Goal: Information Seeking & Learning: Stay updated

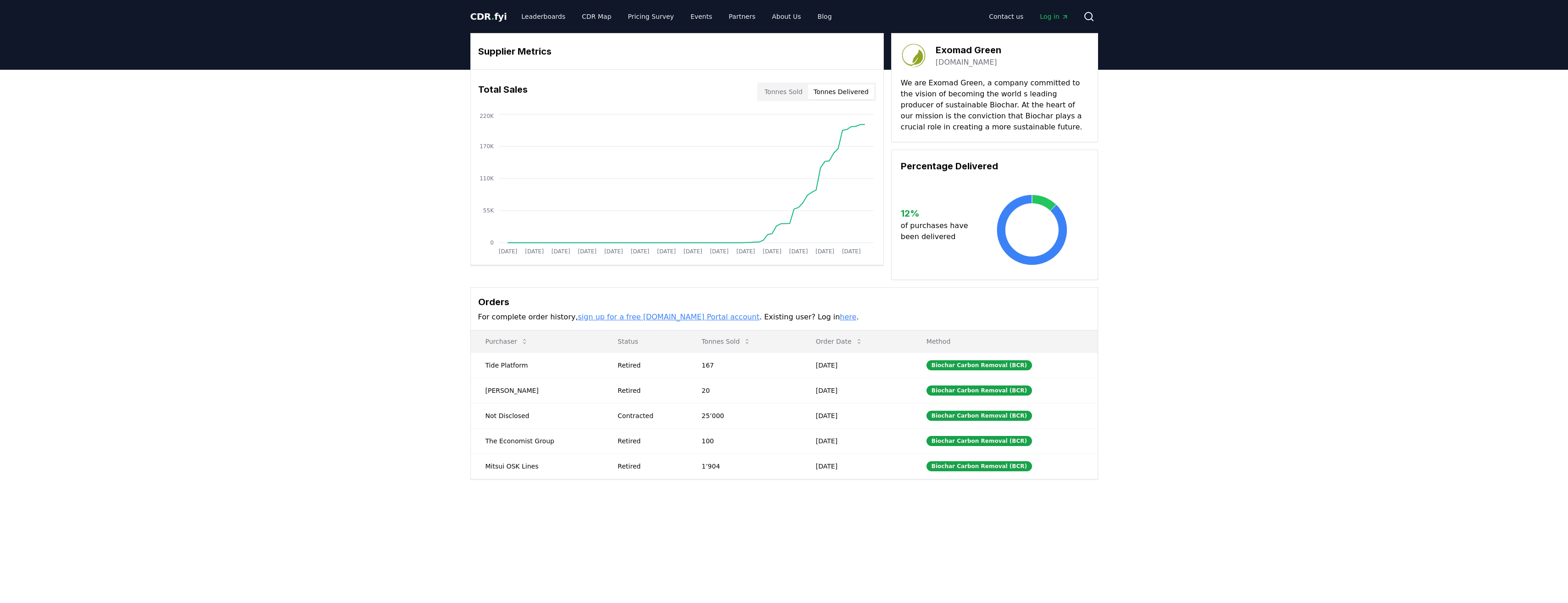
click at [1077, 14] on div "Contact us Log in Search" at bounding box center [968, 16] width 259 height 18
click at [552, 24] on link "Leaderboards" at bounding box center [543, 16] width 59 height 16
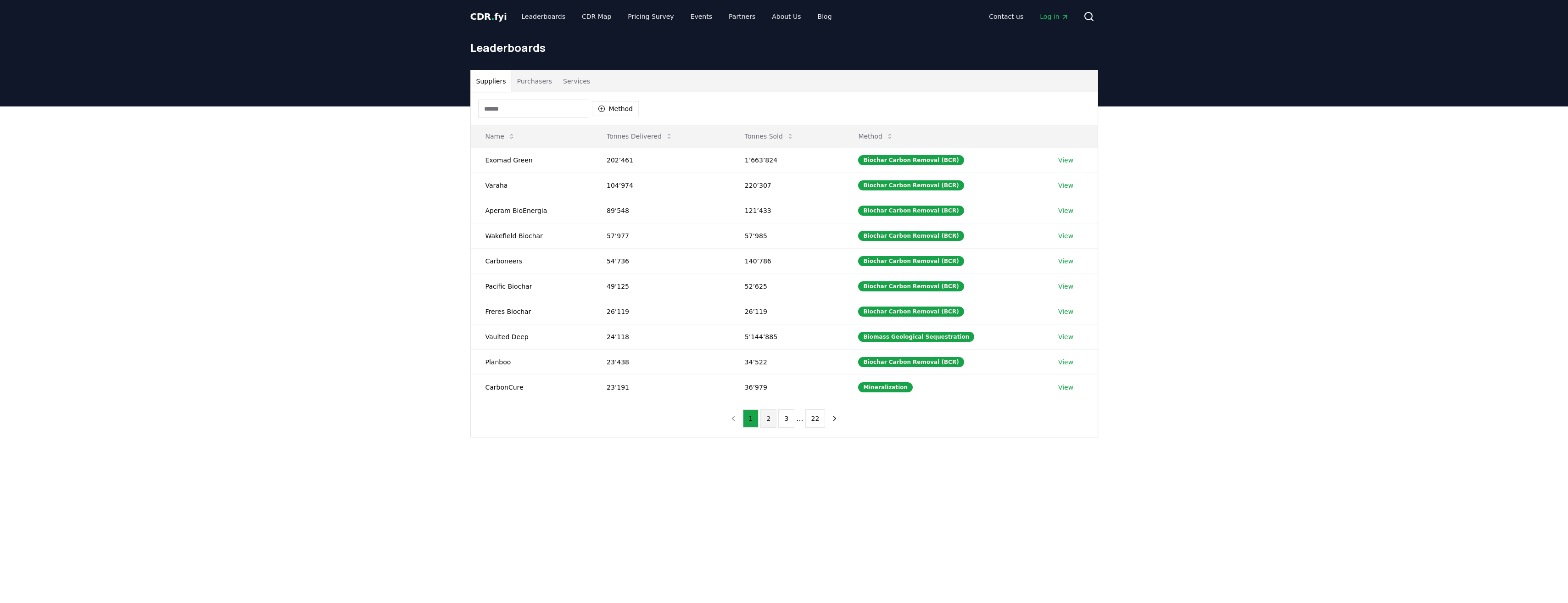
click at [774, 418] on button "2" at bounding box center [768, 418] width 16 height 18
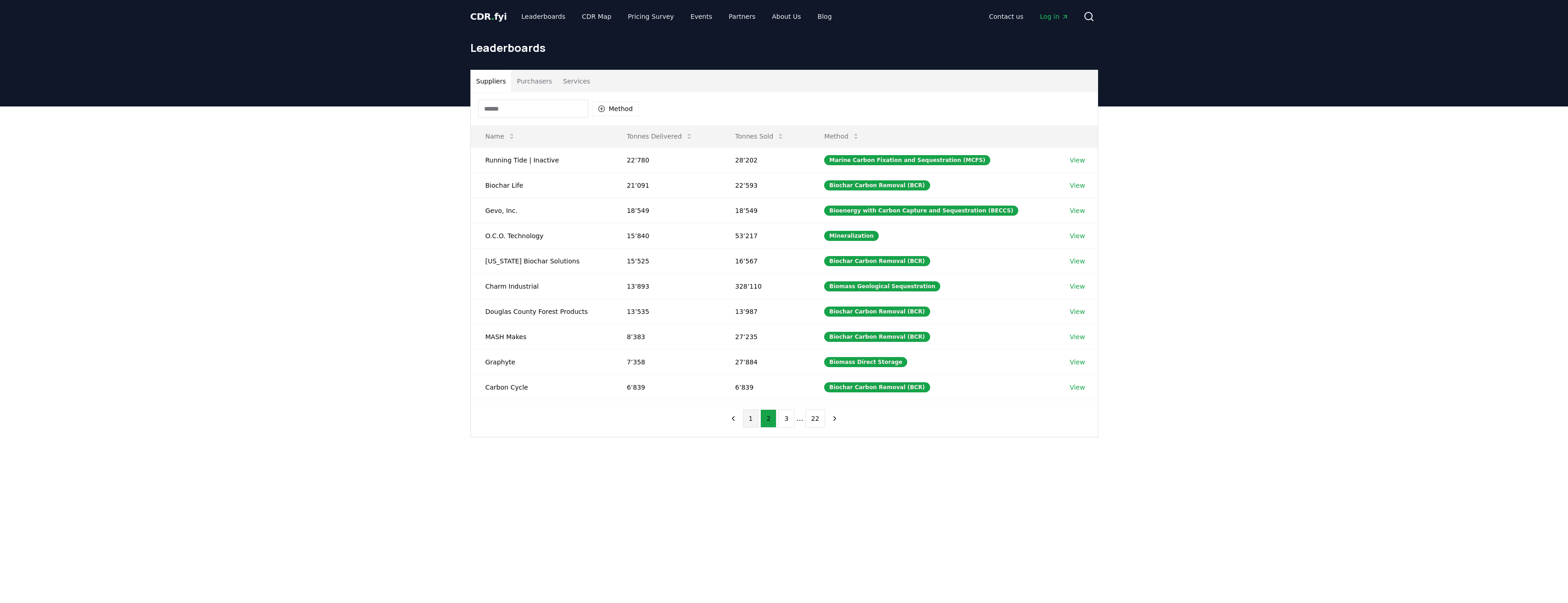
click at [757, 420] on button "1" at bounding box center [750, 418] width 16 height 18
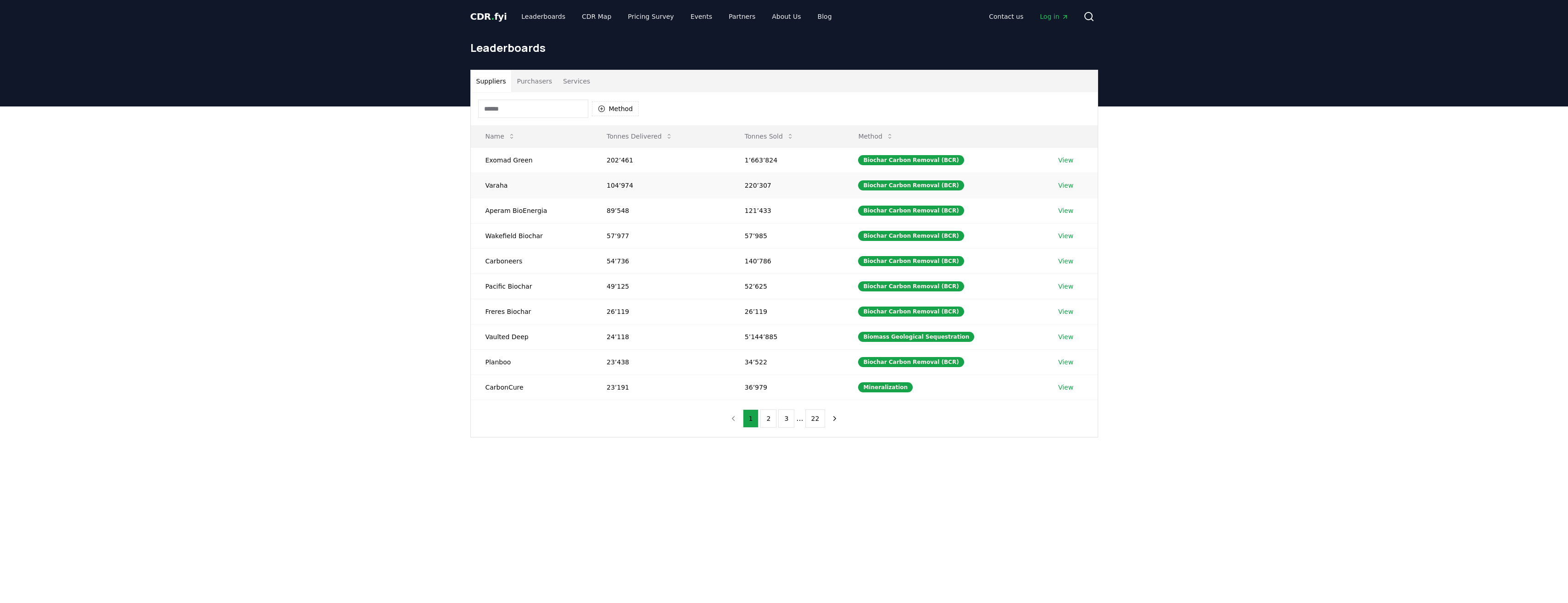
click at [1063, 188] on link "View" at bounding box center [1066, 185] width 15 height 9
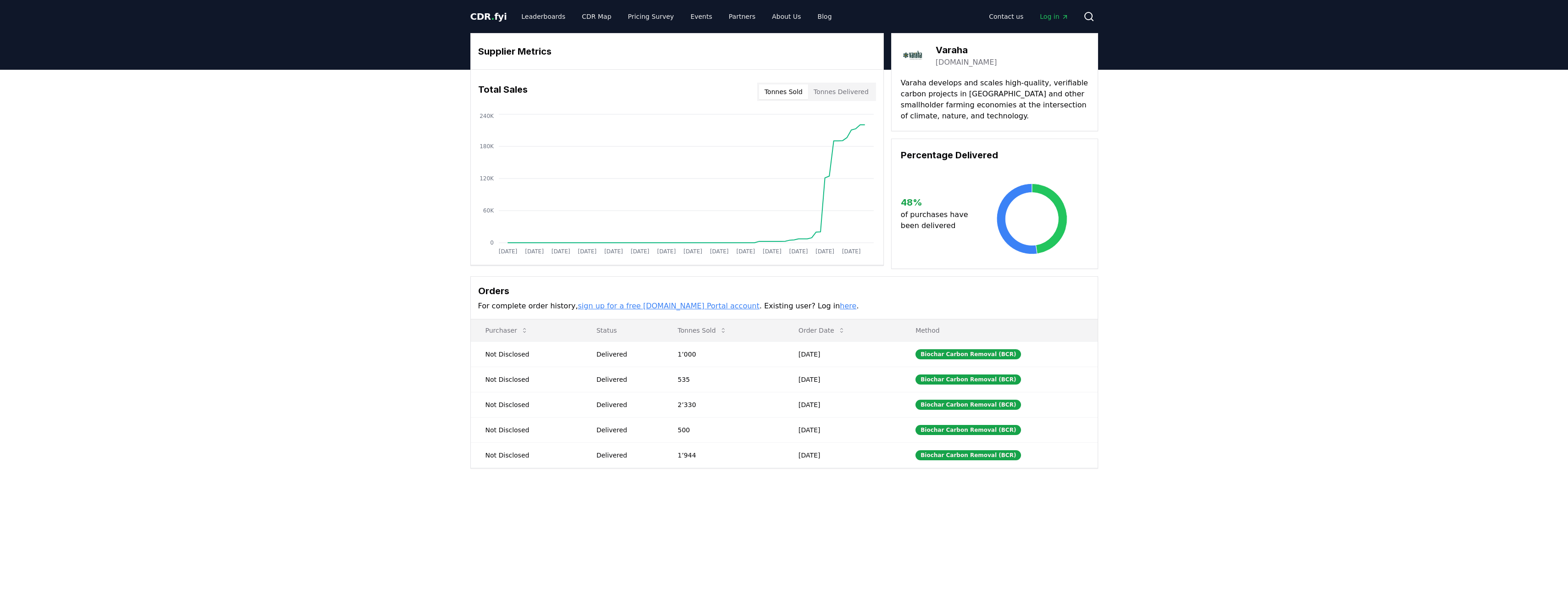
click at [550, 28] on div "CDR . fyi Leaderboards CDR Map Pricing Survey Events Partners About Us Blog Con…" at bounding box center [784, 16] width 628 height 33
click at [549, 21] on link "Leaderboards" at bounding box center [543, 16] width 59 height 16
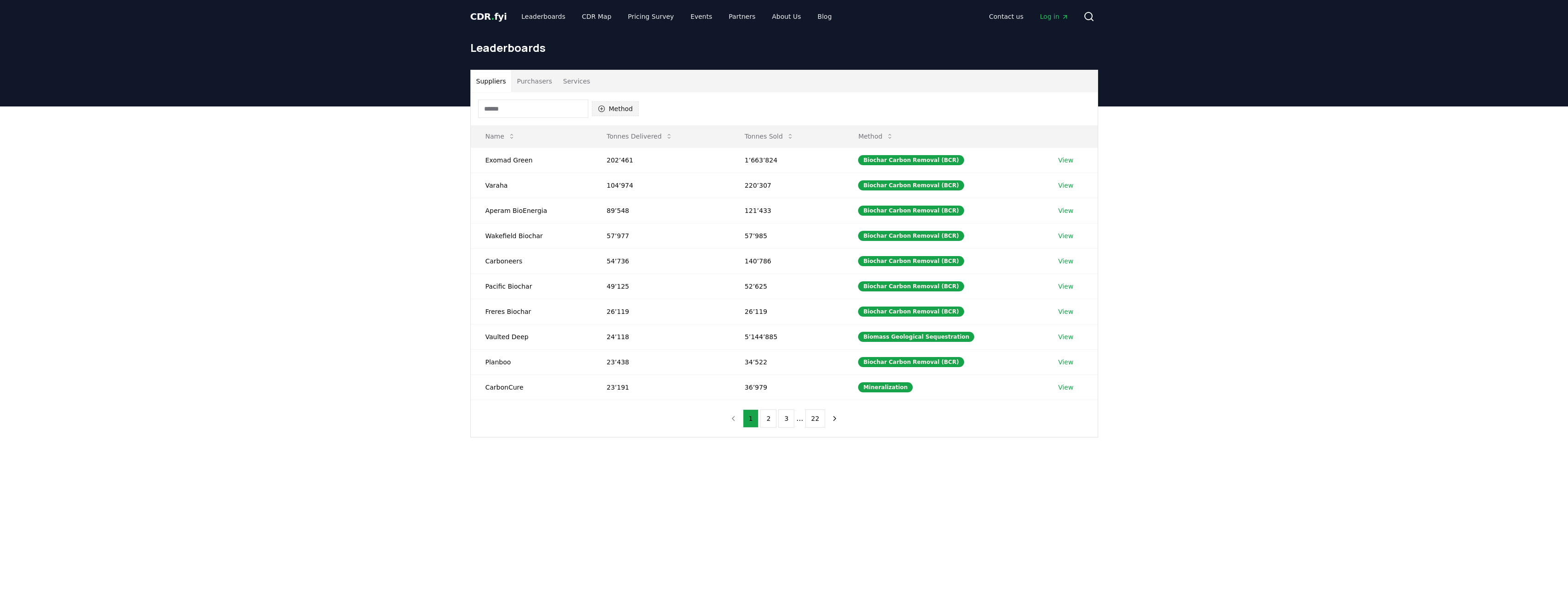
click at [621, 106] on button "Method" at bounding box center [615, 108] width 47 height 15
click at [633, 150] on span "Biochar Carbon Removal (BCR)" at bounding box center [640, 152] width 63 height 18
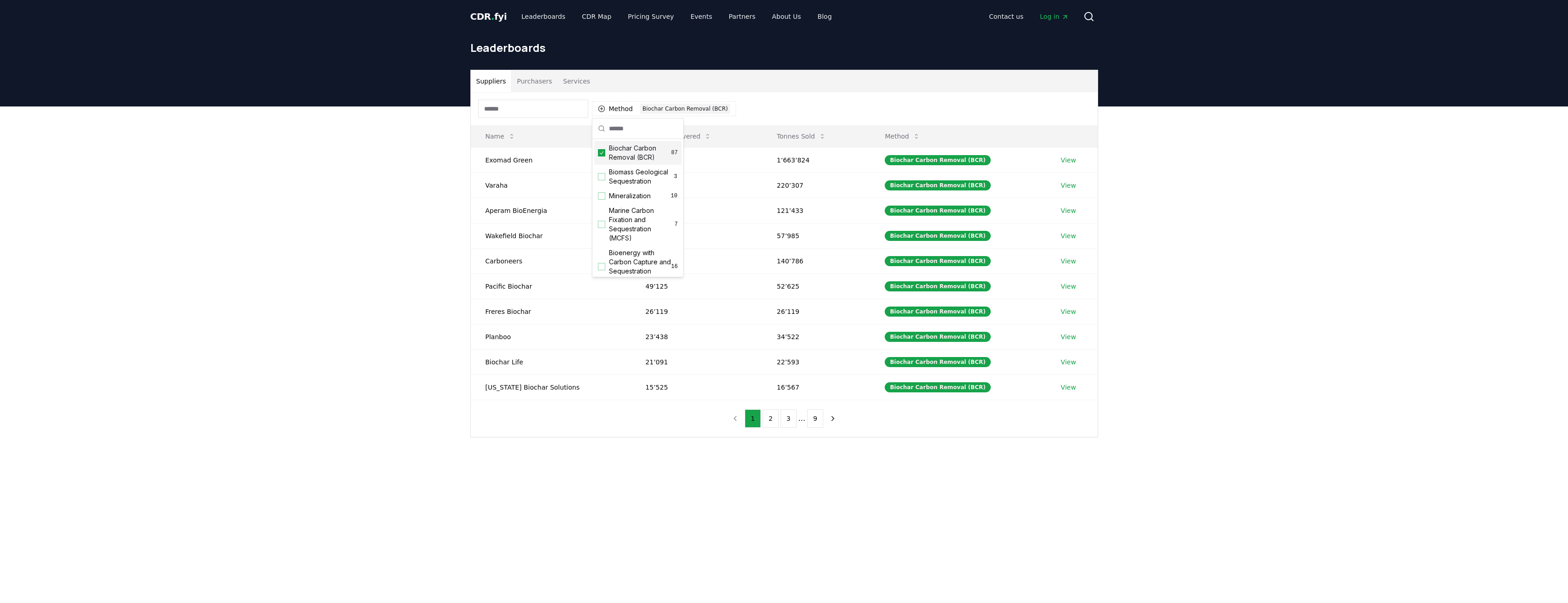
click at [466, 165] on div "Suppliers Purchasers Services Method 1 Biochar Carbon Removal (BCR) Name Tonnes…" at bounding box center [784, 253] width 642 height 367
click at [1061, 181] on link "View" at bounding box center [1069, 185] width 15 height 9
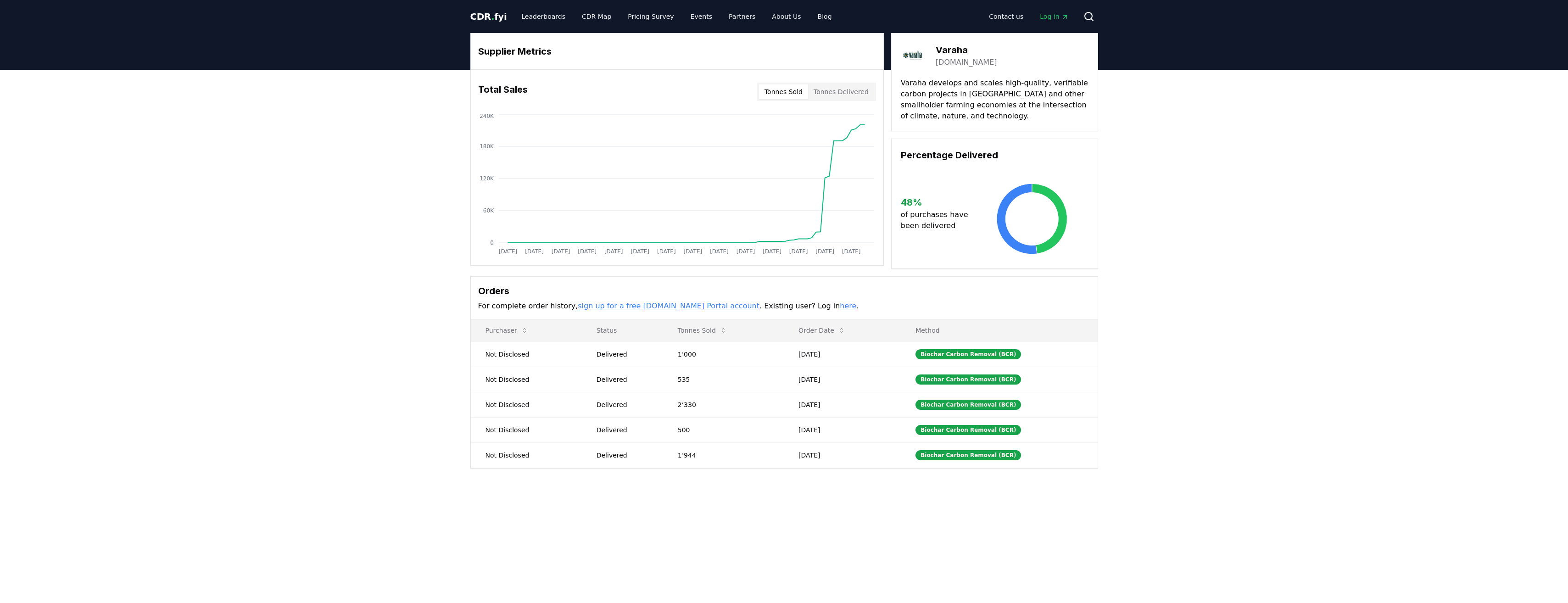
click at [839, 100] on div "Tonnes Sold Tonnes Delivered" at bounding box center [816, 92] width 119 height 18
click at [839, 99] on div "Tonnes Sold Tonnes Delivered" at bounding box center [816, 92] width 119 height 18
click at [838, 96] on button "Tonnes Delivered" at bounding box center [841, 92] width 66 height 15
click at [732, 96] on div "Total Sales Tonnes Sold Tonnes Delivered" at bounding box center [677, 92] width 412 height 33
click at [766, 86] on button "Tonnes Sold" at bounding box center [783, 92] width 49 height 15
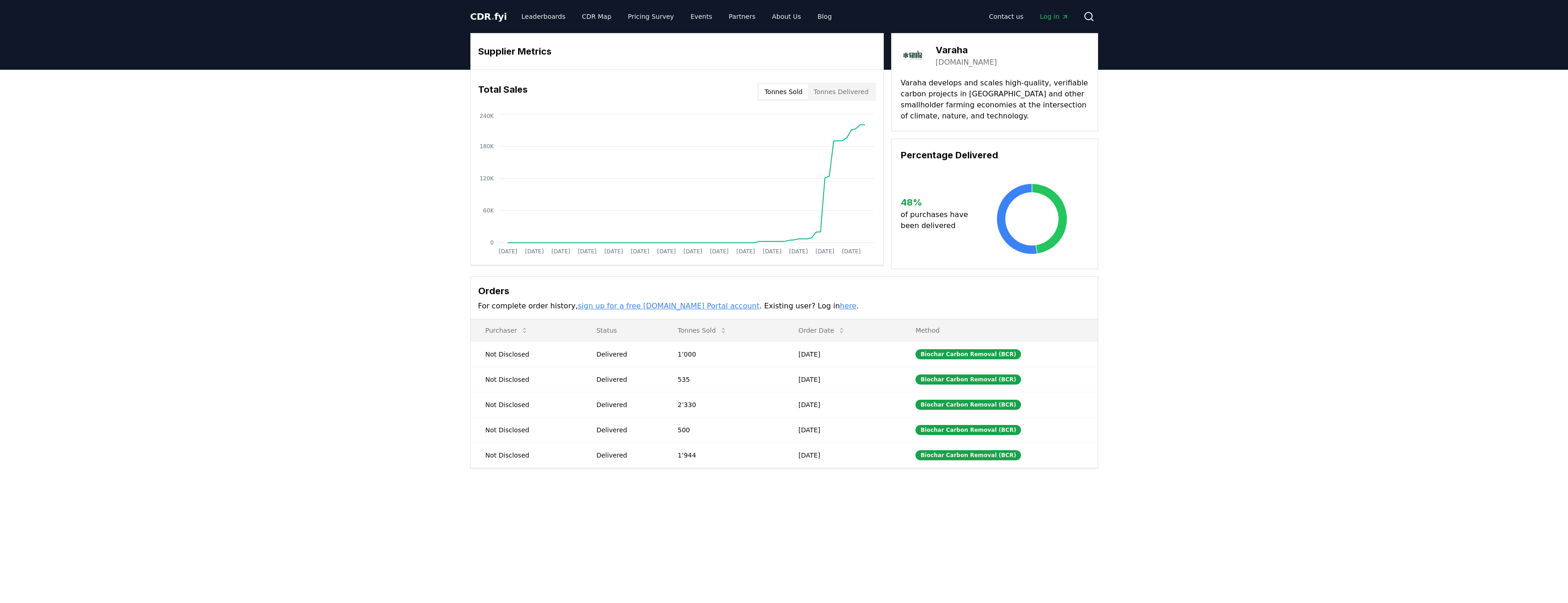
click at [787, 91] on button "Tonnes Sold" at bounding box center [783, 92] width 49 height 15
click at [547, 18] on link "Leaderboards" at bounding box center [543, 16] width 59 height 16
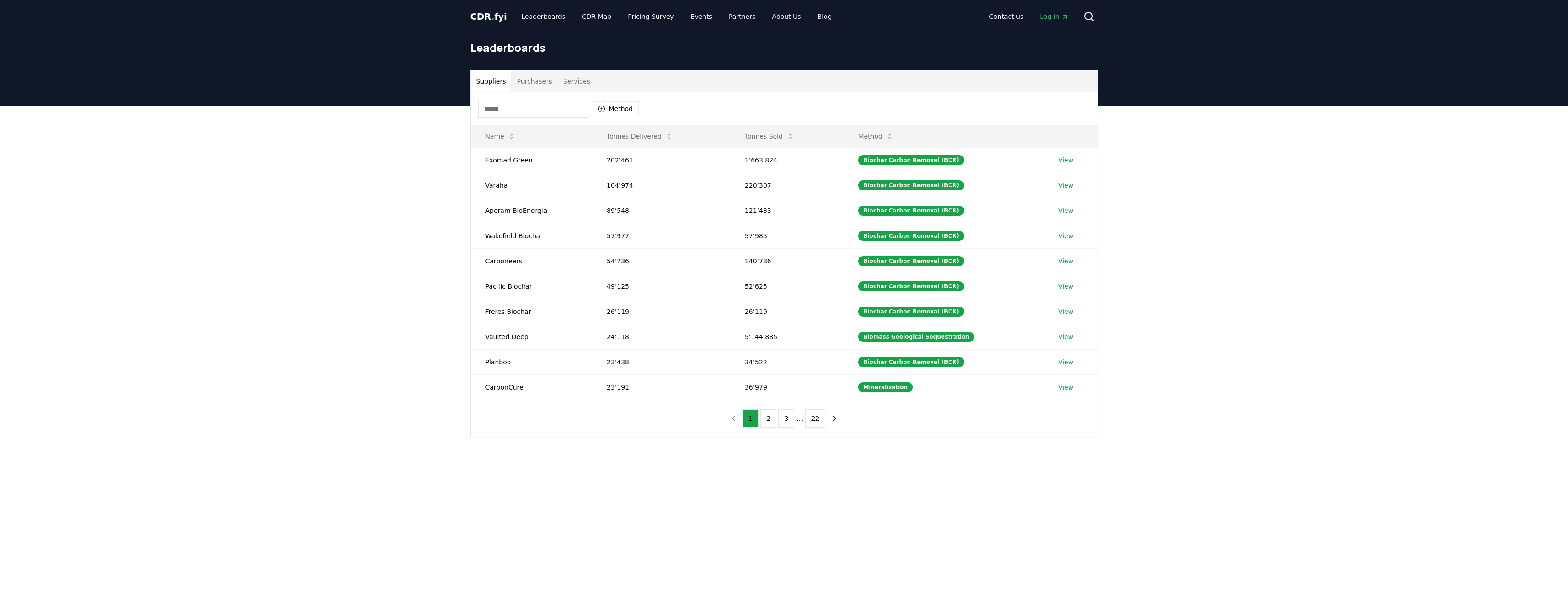
click at [491, 18] on span "." at bounding box center [493, 16] width 3 height 11
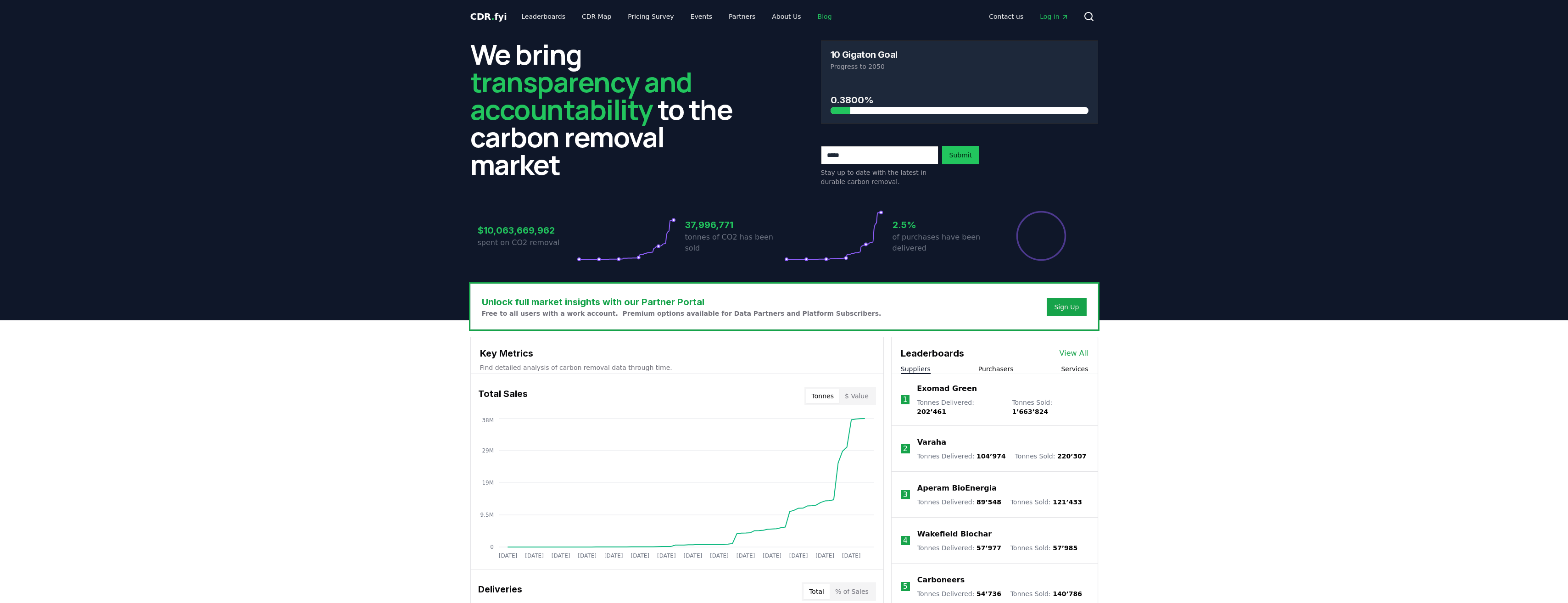
click at [811, 13] on link "Blog" at bounding box center [825, 16] width 29 height 16
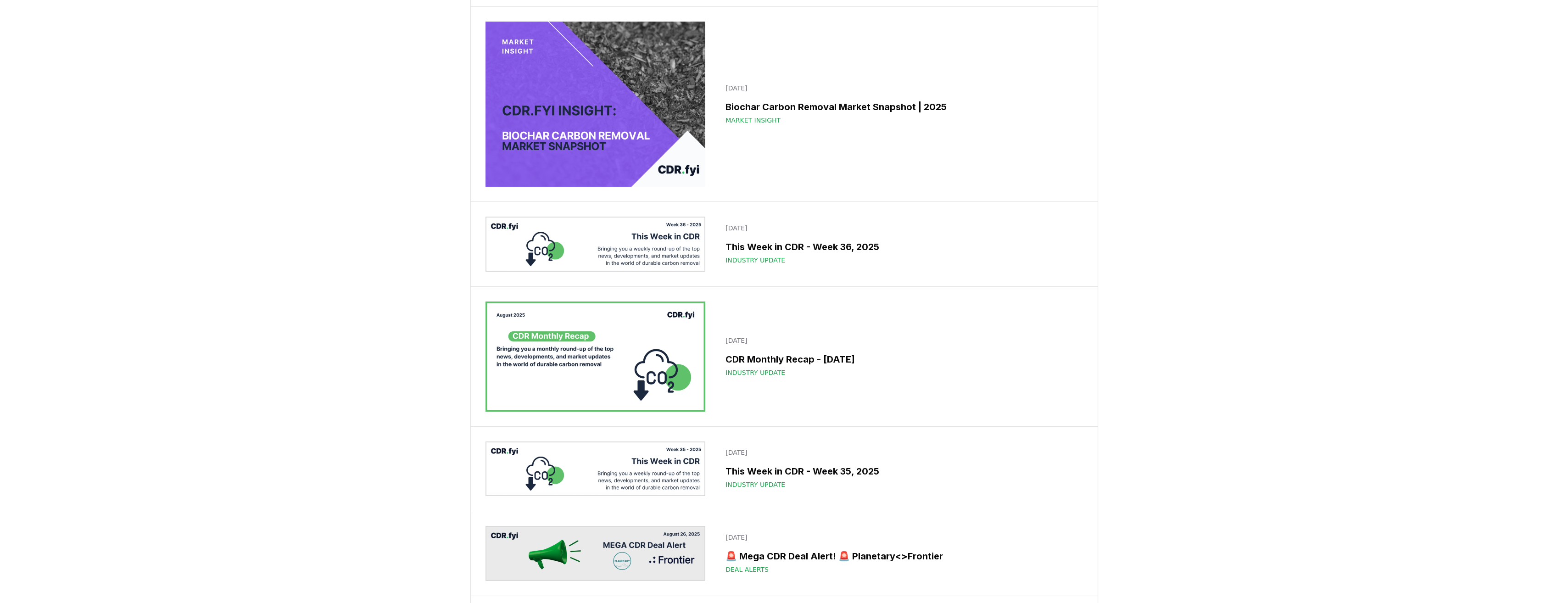
scroll to position [780, 0]
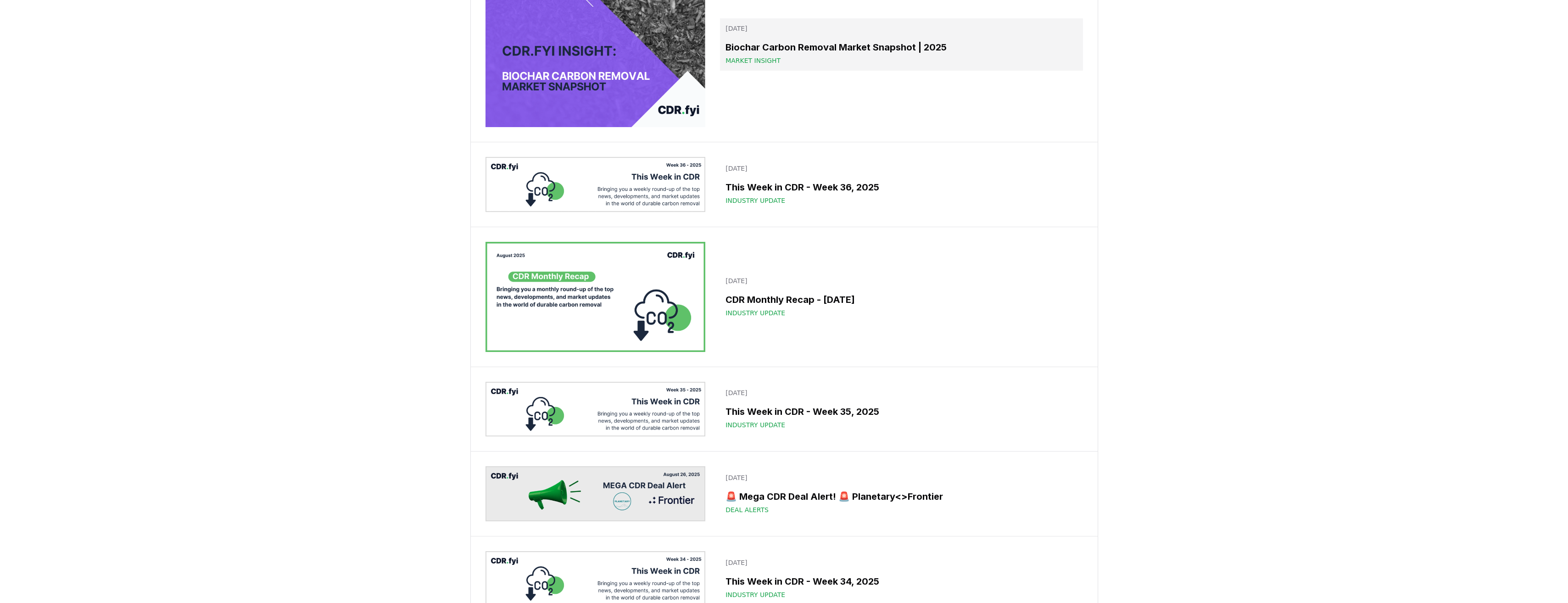
click at [876, 65] on div "Market Insight" at bounding box center [901, 61] width 352 height 9
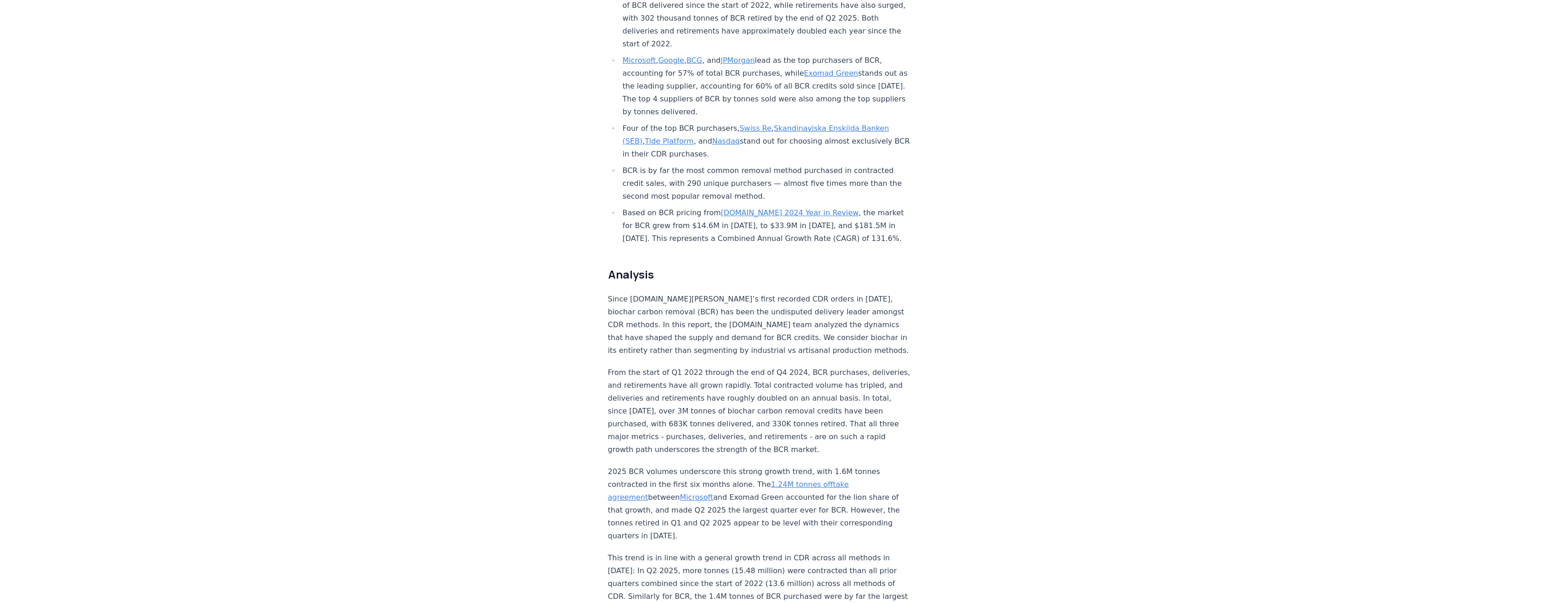
scroll to position [459, 0]
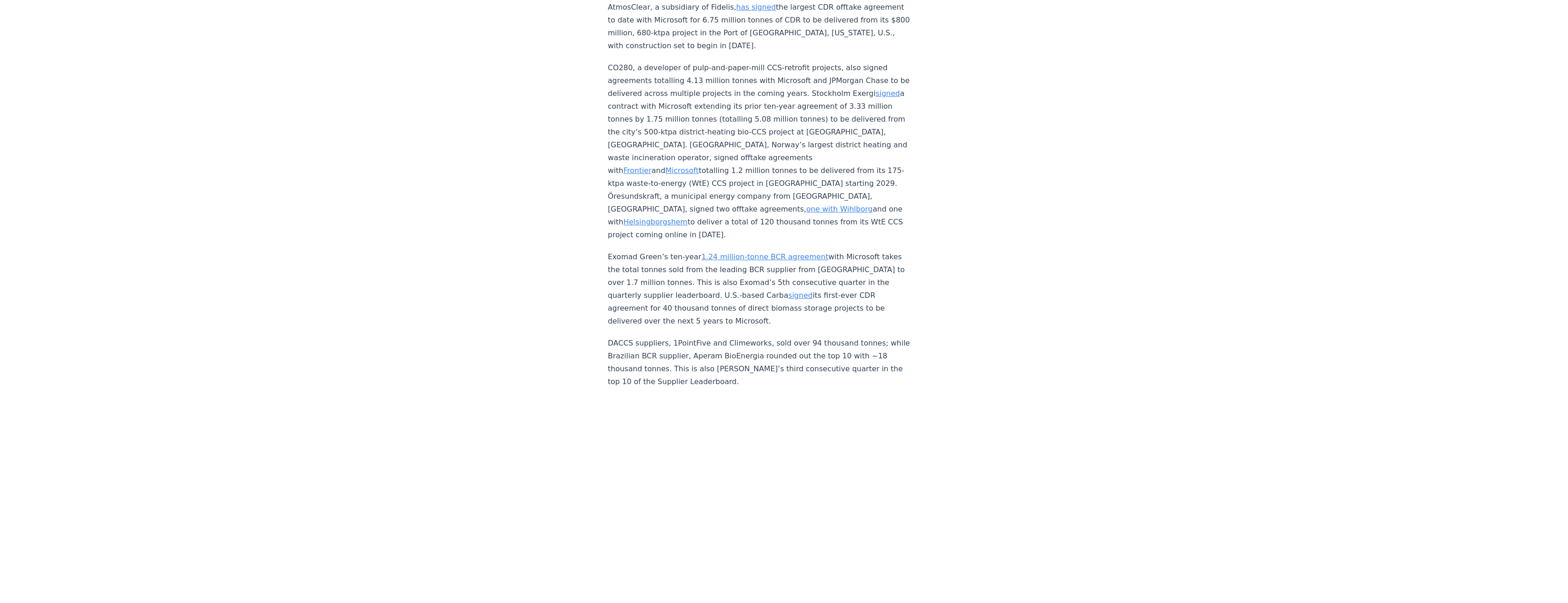
scroll to position [3119, 0]
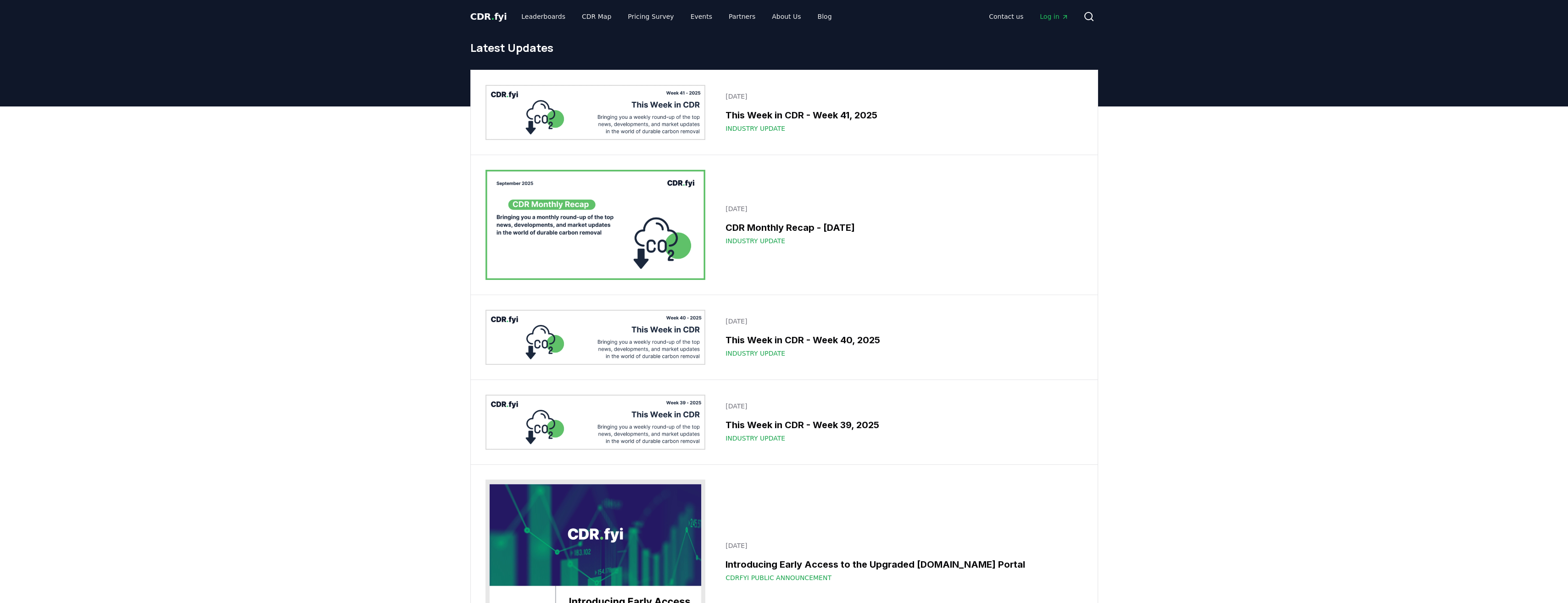
click at [1098, 20] on div "CDR . fyi Leaderboards CDR Map Pricing Survey Events Partners About Us Blog Con…" at bounding box center [784, 16] width 642 height 33
click at [1091, 19] on icon at bounding box center [1091, 20] width 2 height 2
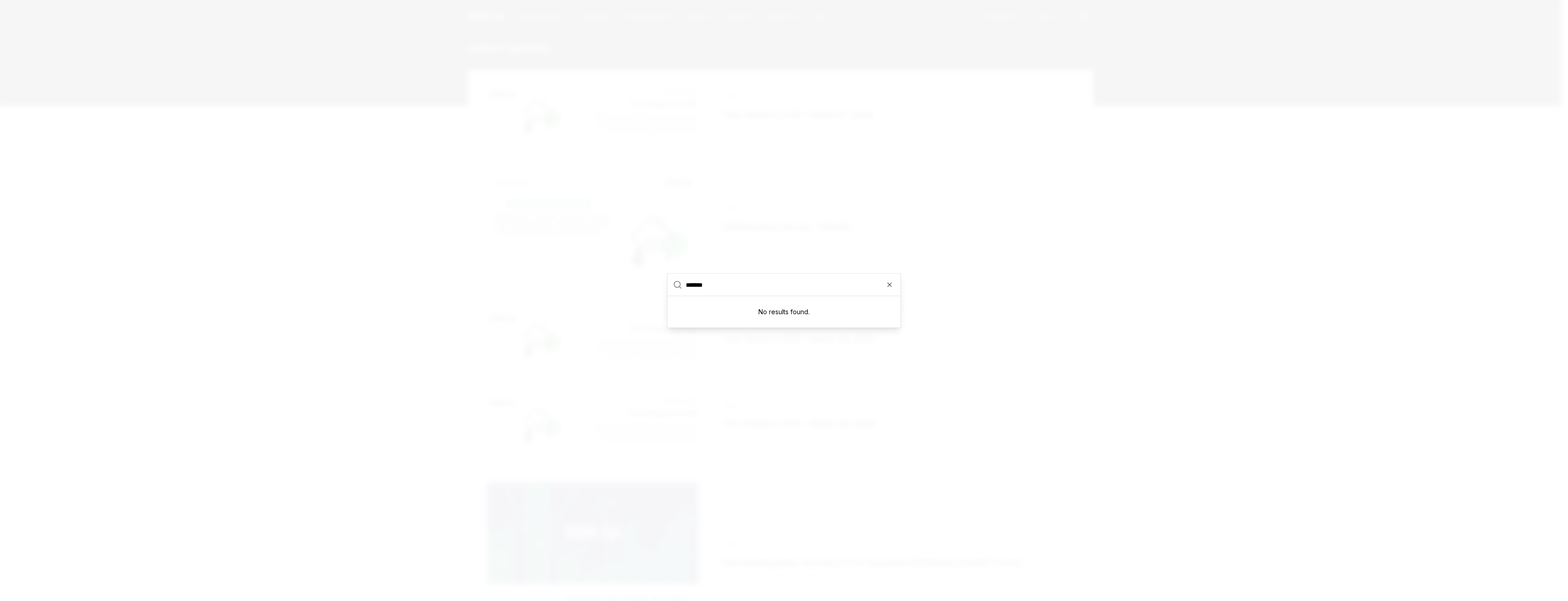
click at [883, 290] on input "*******" at bounding box center [790, 285] width 209 height 22
click at [891, 289] on input "*******" at bounding box center [790, 285] width 209 height 22
type input "*******"
click at [890, 284] on icon "button" at bounding box center [889, 285] width 4 height 4
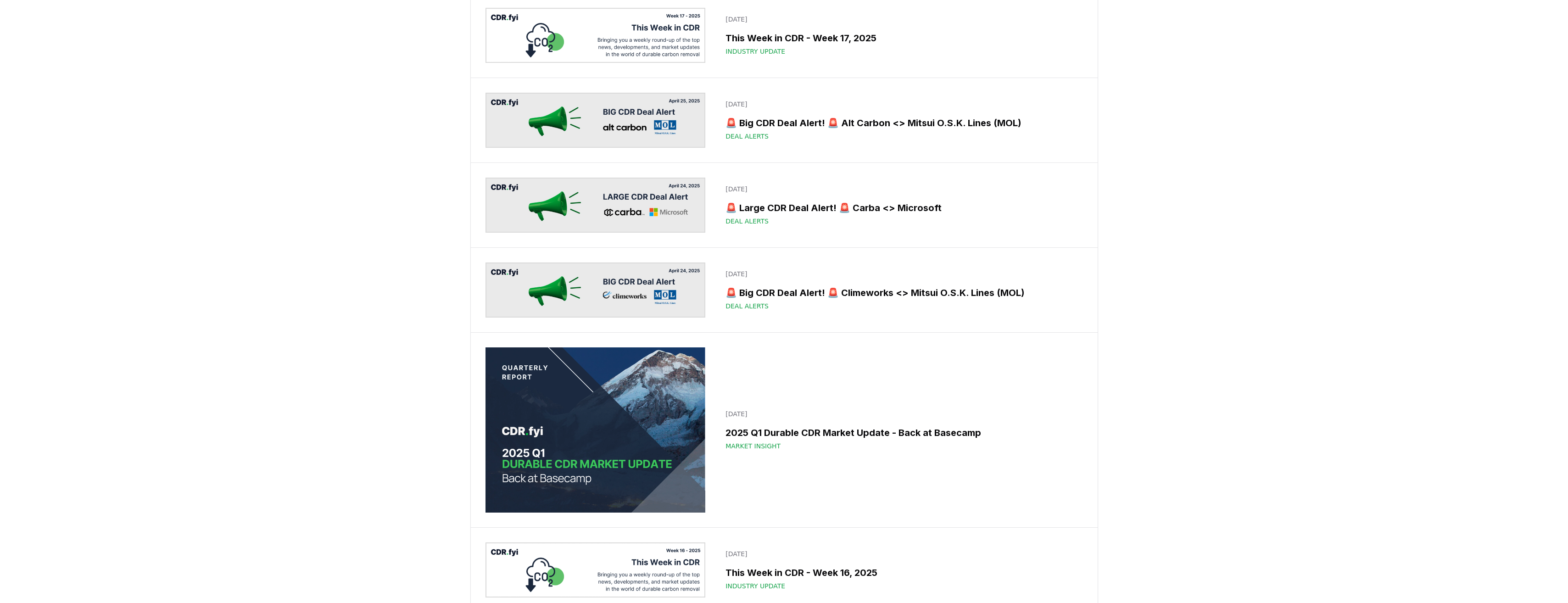
scroll to position [5711, 0]
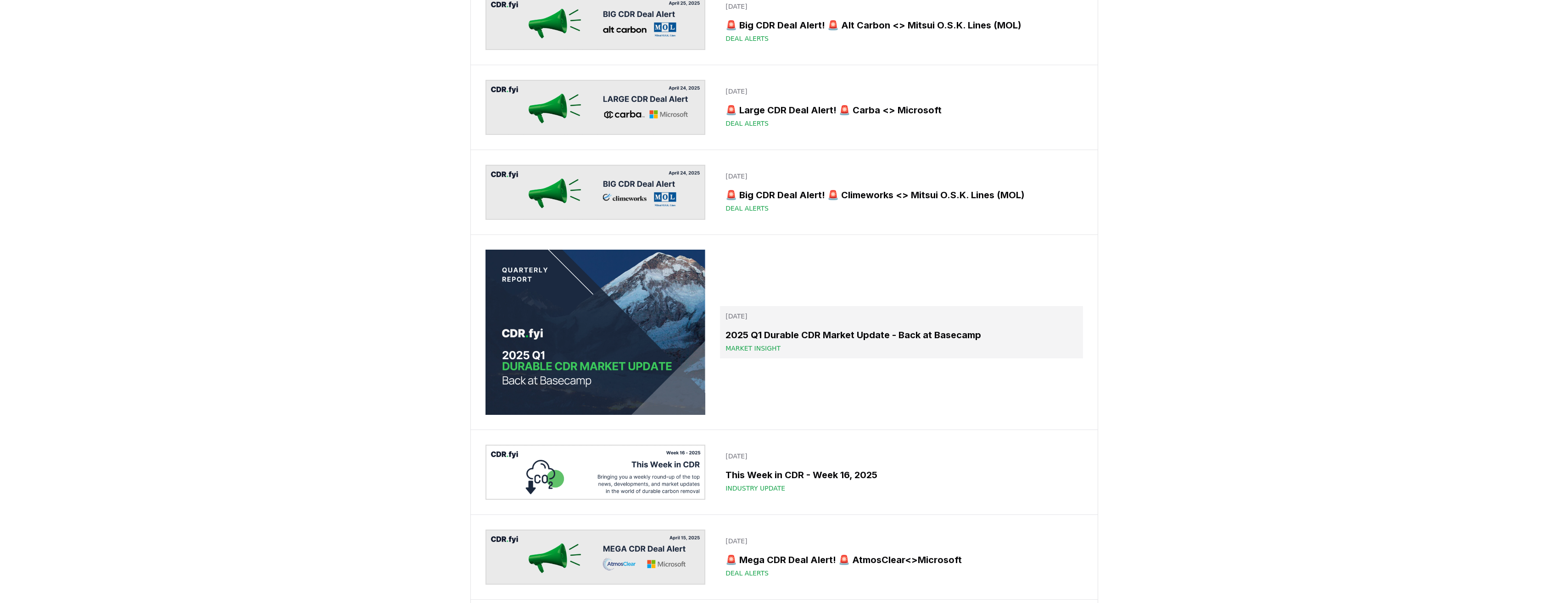
click at [904, 337] on h3 "2025 Q1 Durable CDR Market Update - Back at Basecamp" at bounding box center [901, 335] width 352 height 14
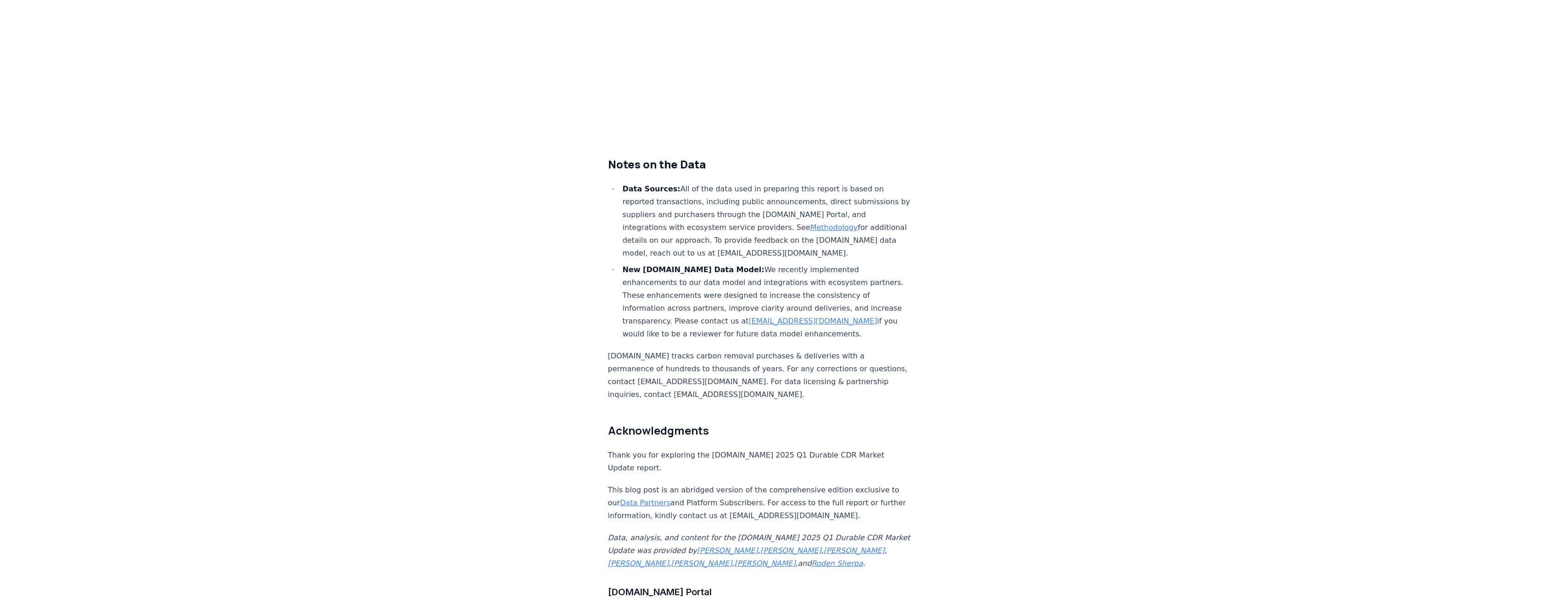
scroll to position [5223, 0]
